Goal: Information Seeking & Learning: Learn about a topic

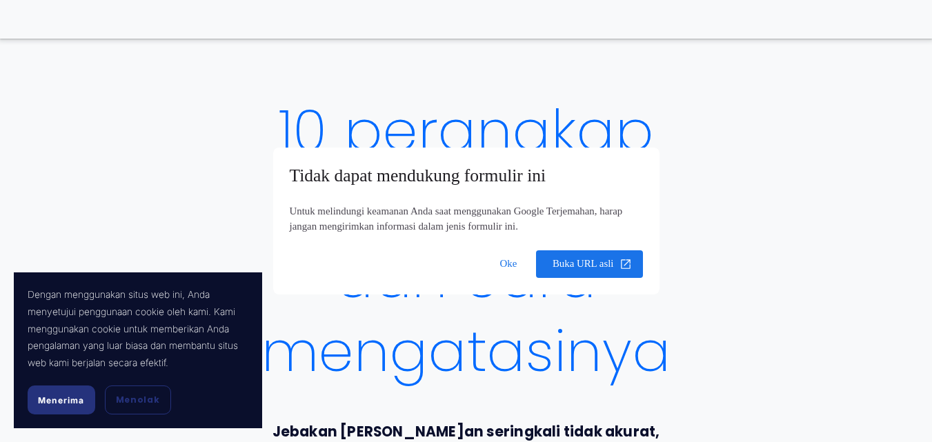
click at [273, 295] on dialog "Tidak dapat mendukung formulir ini Untuk melindungi keamanan Anda saat mengguna…" at bounding box center [466, 221] width 387 height 147
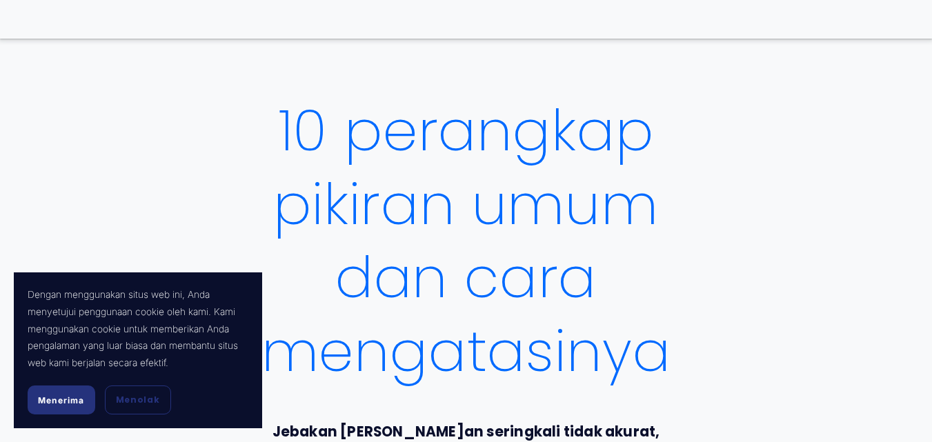
click at [38, 403] on font "Menerima" at bounding box center [61, 400] width 47 height 10
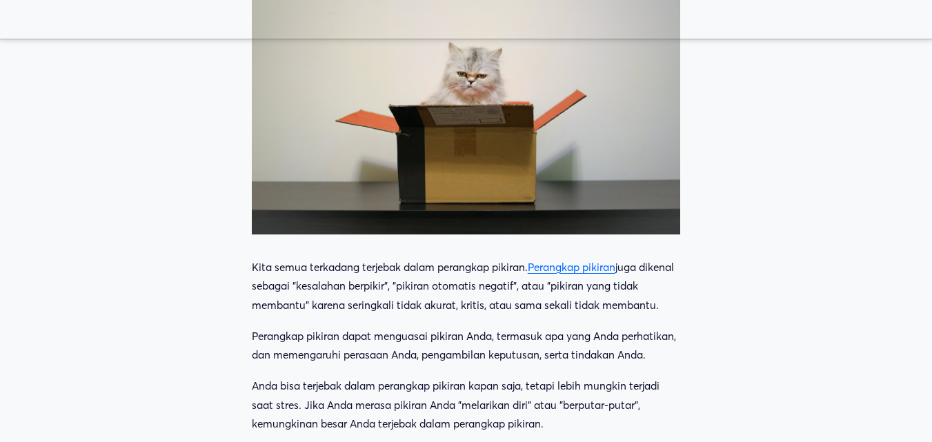
scroll to position [759, 0]
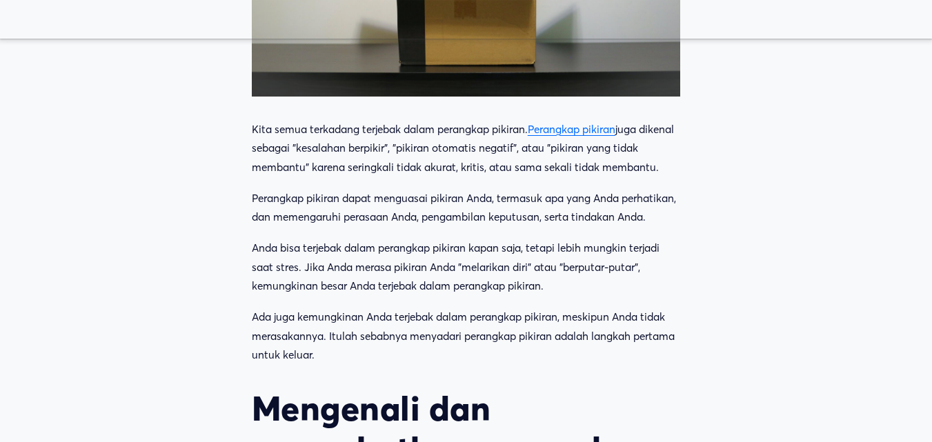
click at [575, 174] on font "juga dikenal sebagai "kesalahan berpikir", "pikiran otomatis negatif", atau "pi…" at bounding box center [464, 148] width 425 height 51
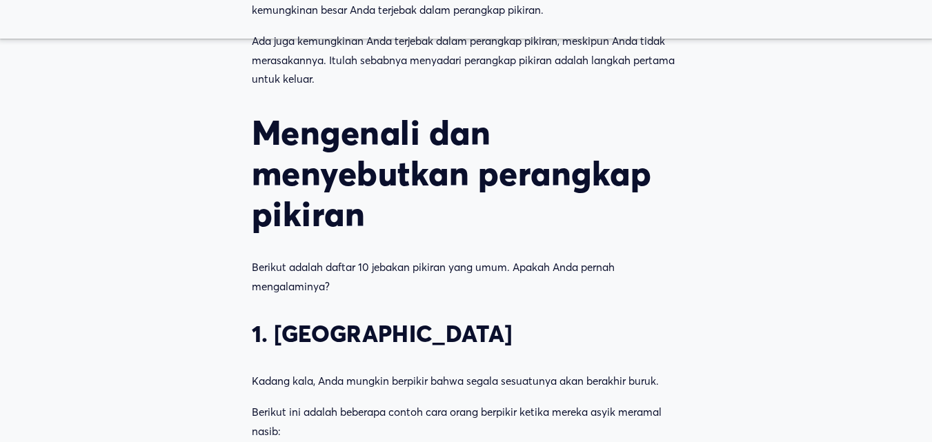
scroll to position [1242, 0]
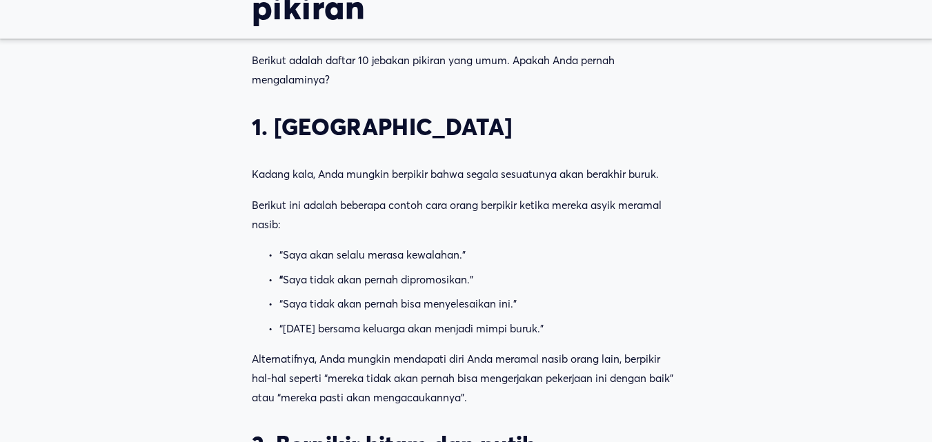
drag, startPoint x: 246, startPoint y: 178, endPoint x: 299, endPoint y: 178, distance: 53.1
click at [299, 178] on div "Kita semua terkadang terjebak dalam perangkap pikiran. Perangkap pikiran juga d…" at bounding box center [466, 169] width 452 height 1088
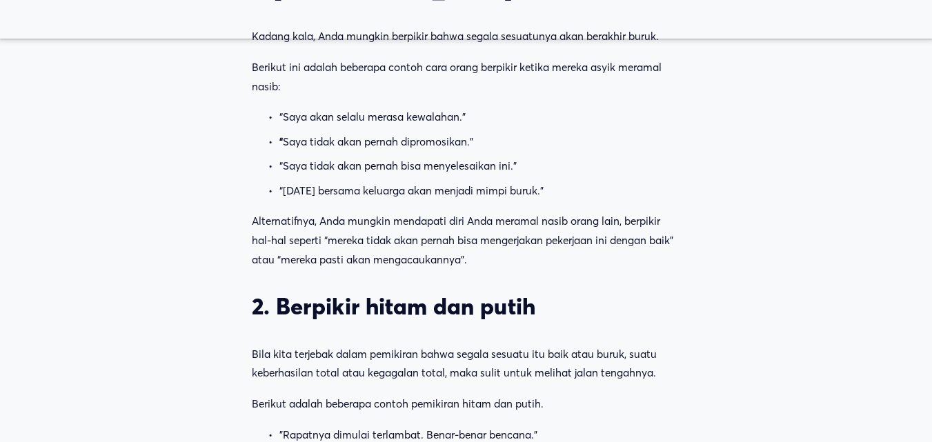
click at [485, 264] on p "Alternatifnya, Anda mungkin mendapati diri Anda meramal nasib orang lain, berpi…" at bounding box center [466, 240] width 429 height 57
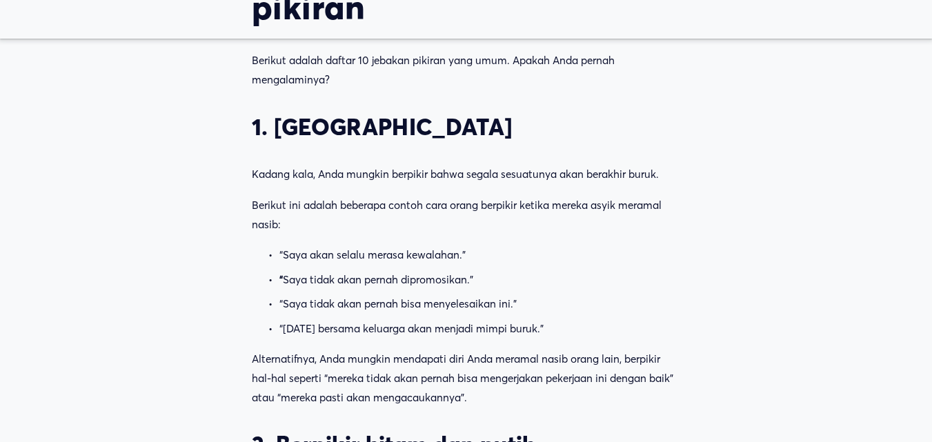
drag, startPoint x: 253, startPoint y: 173, endPoint x: 304, endPoint y: 196, distance: 55.3
click at [282, 188] on div "Kita semua terkadang terjebak dalam perangkap pikiran. Perangkap pikiran juga d…" at bounding box center [466, 169] width 429 height 1064
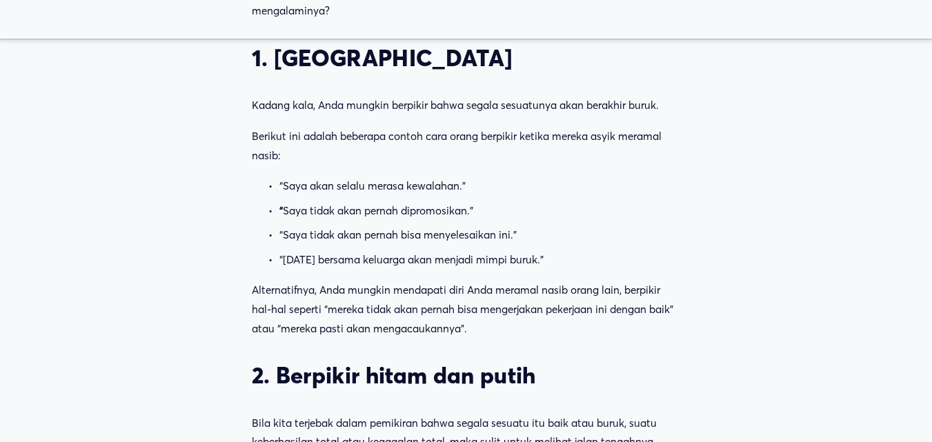
click at [478, 331] on p "Alternatifnya, Anda mungkin mendapati diri Anda meramal nasib orang lain, berpi…" at bounding box center [466, 309] width 429 height 57
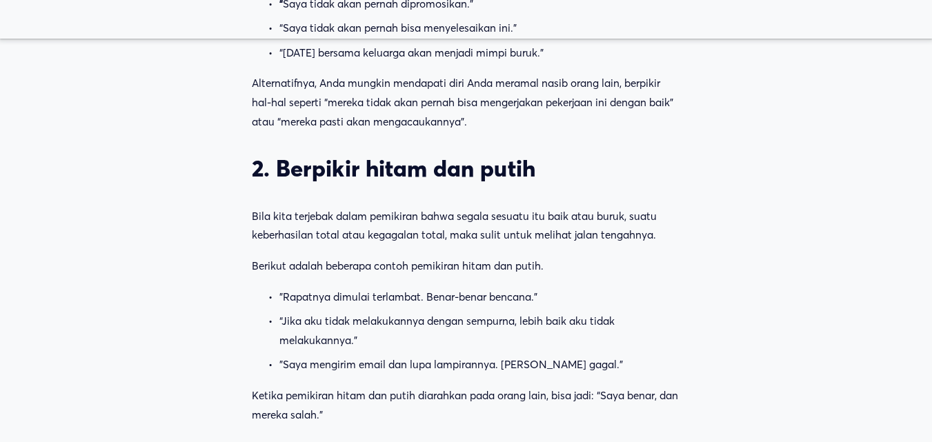
drag, startPoint x: 254, startPoint y: 222, endPoint x: 273, endPoint y: 222, distance: 19.3
click at [273, 222] on font "Bila kita terjebak dalam pemikiran bahwa segala sesuatu itu baik atau buruk, su…" at bounding box center [456, 226] width 408 height 32
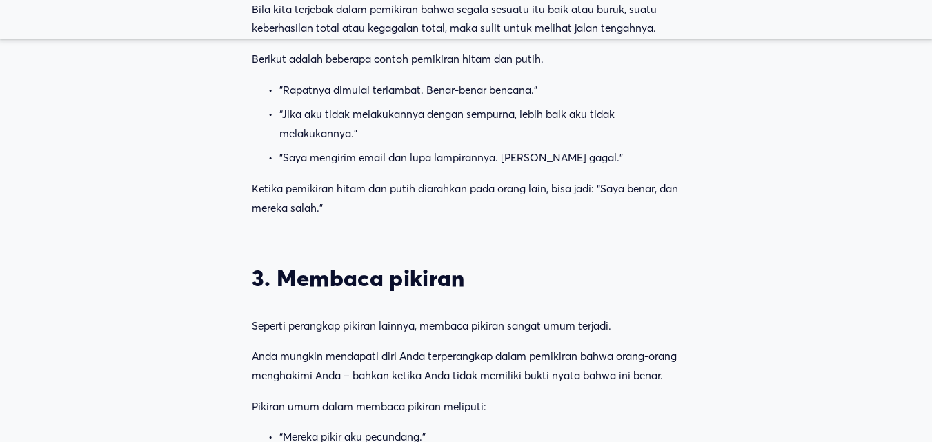
click at [364, 217] on p "Ketika pemikiran hitam dan putih diarahkan pada orang lain, bisa jadi: “Saya be…" at bounding box center [466, 198] width 429 height 38
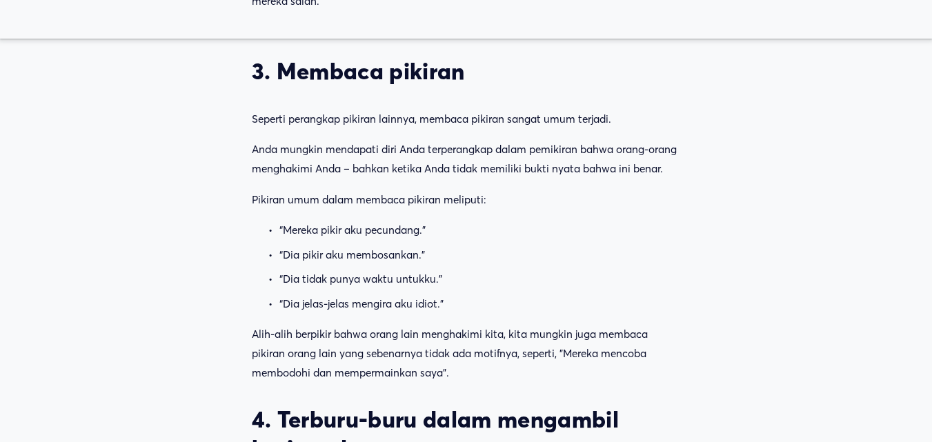
scroll to position [2140, 0]
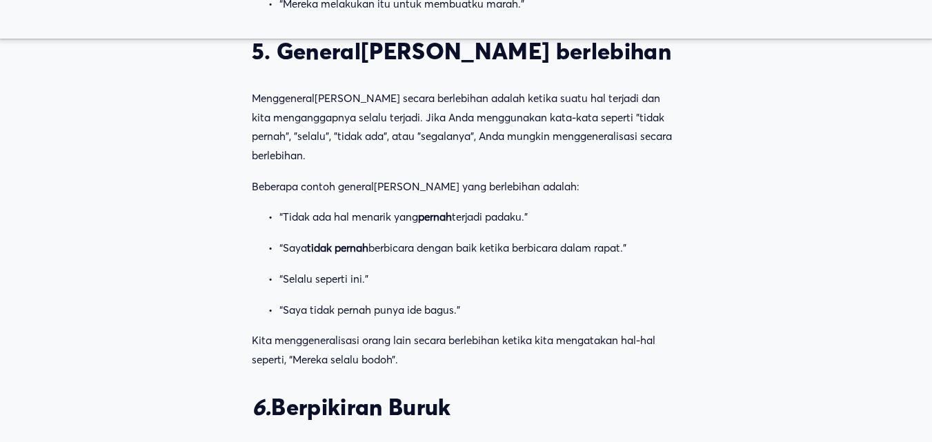
scroll to position [2692, 0]
